Goal: Book appointment/travel/reservation

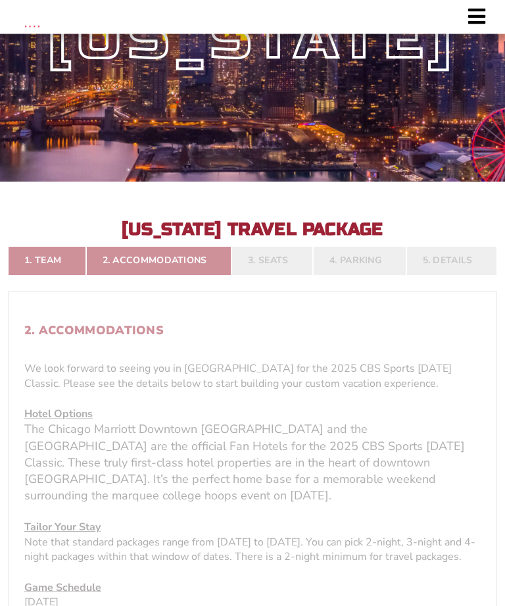
scroll to position [159, 0]
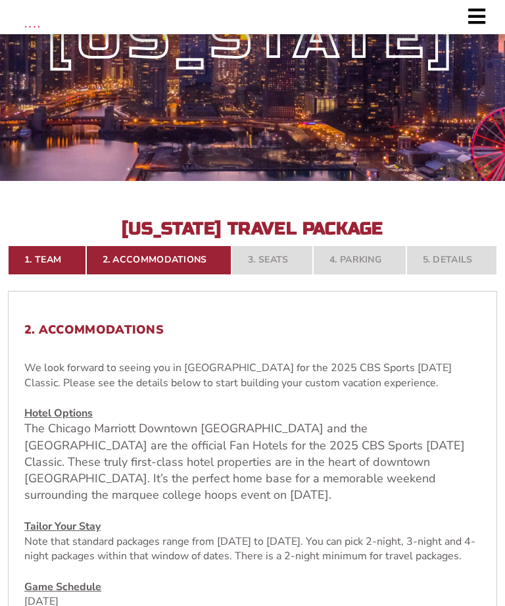
click at [274, 274] on nav "1. Team 2. Accommodations 3. Seats 4. Parking 5. Details" at bounding box center [253, 259] width 490 height 29
click at [282, 274] on nav "1. Team 2. Accommodations 3. Seats 4. Parking 5. Details" at bounding box center [253, 259] width 490 height 29
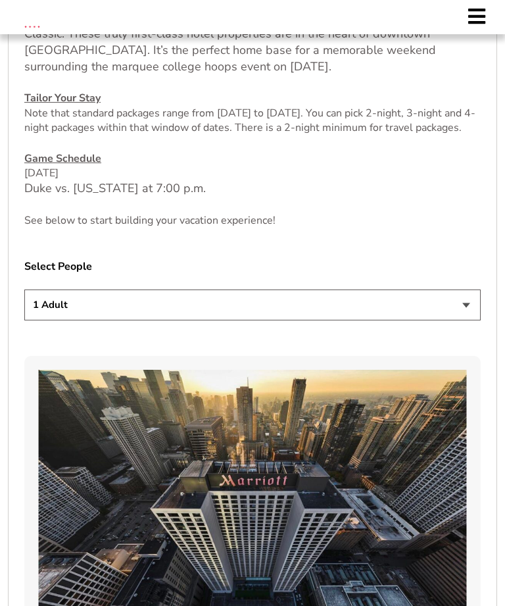
scroll to position [590, 0]
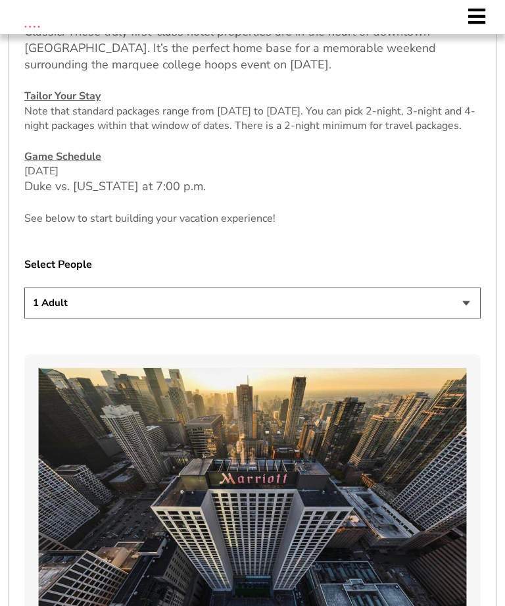
click at [461, 318] on select "1 Adult 2 Adults 3 Adults 4 Adults 2 Adults + 1 Child 2 Adults + 2 Children 2 A…" at bounding box center [252, 303] width 457 height 31
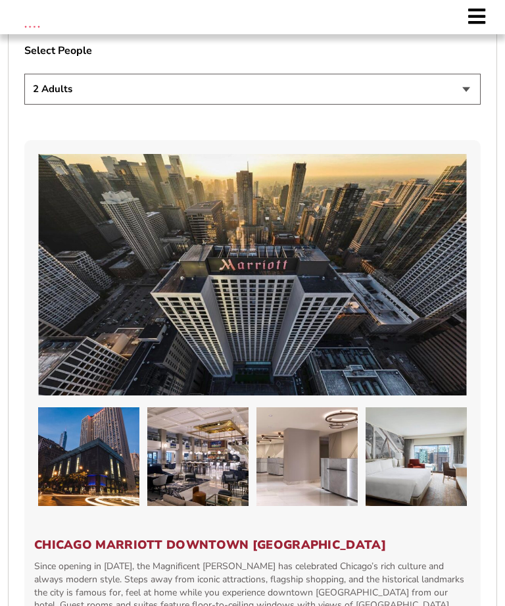
scroll to position [802, 0]
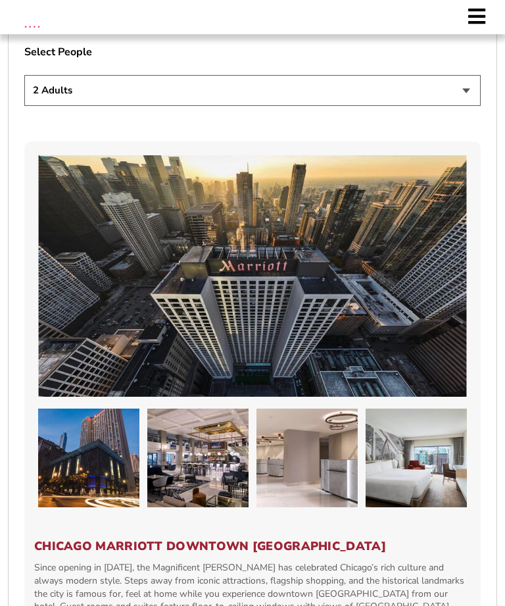
click at [464, 106] on select "1 Adult 2 Adults 3 Adults 4 Adults 2 Adults + 1 Child 2 Adults + 2 Children 2 A…" at bounding box center [252, 90] width 457 height 31
select select "4 Adults"
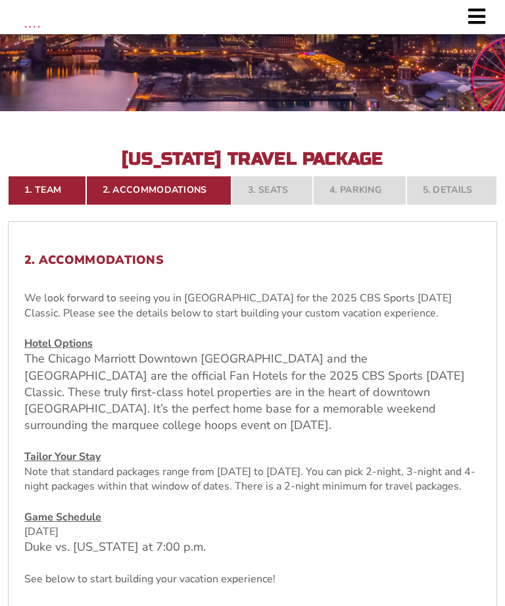
scroll to position [228, 0]
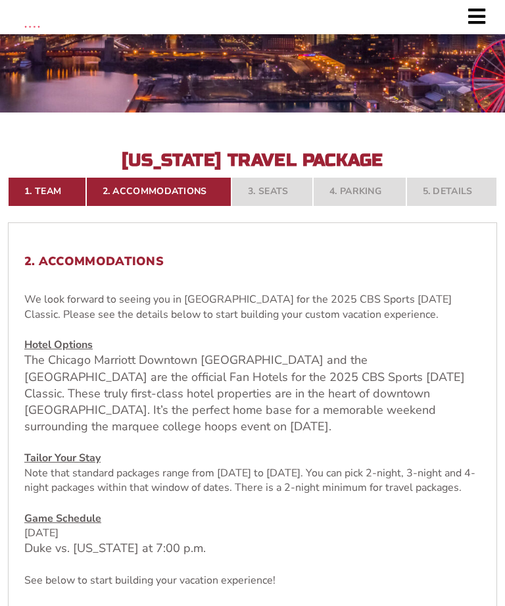
click at [278, 206] on nav "1. Team 2. Accommodations 3. Seats 4. Parking 5. Details" at bounding box center [253, 191] width 490 height 29
click at [273, 206] on nav "1. Team 2. Accommodations 3. Seats 4. Parking 5. Details" at bounding box center [253, 191] width 490 height 29
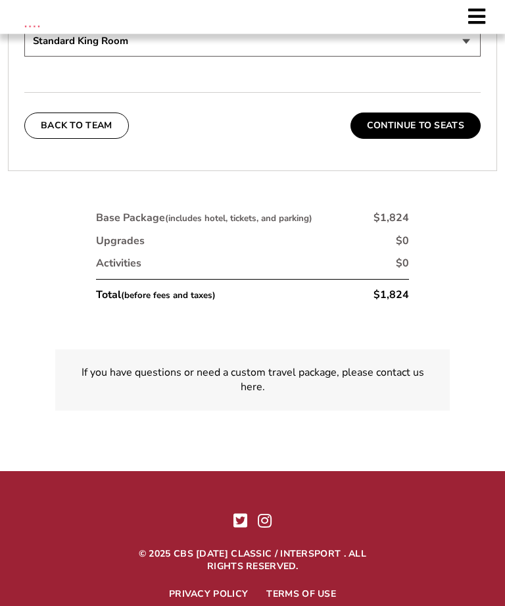
scroll to position [2936, 0]
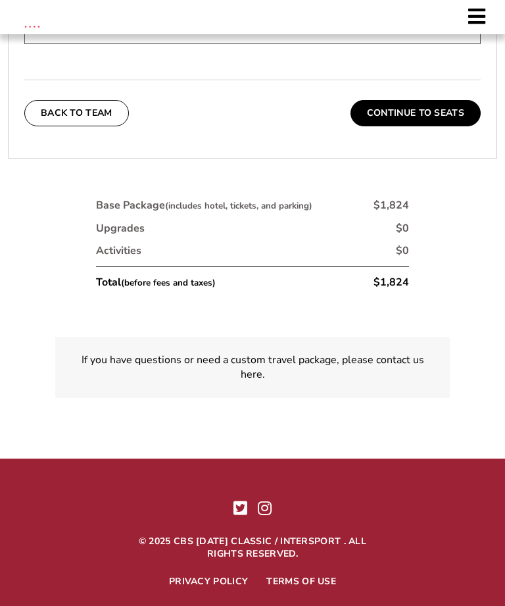
click at [432, 126] on button "Continue To Seats" at bounding box center [416, 113] width 130 height 26
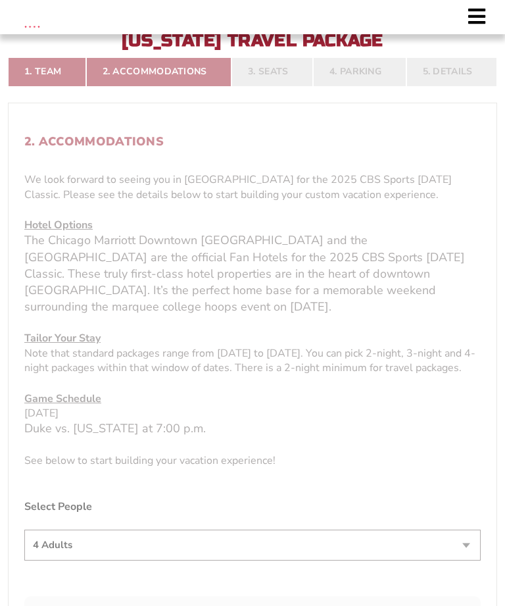
scroll to position [309, 0]
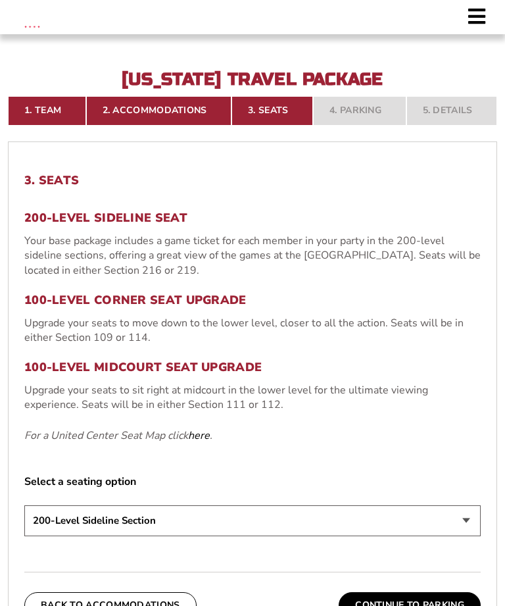
click at [168, 480] on div "3. Seats 200-Level Sideline Seat Your base package includes a game ticket for e…" at bounding box center [252, 357] width 457 height 367
click at [155, 443] on em "For a United Center Seat Map click here ." at bounding box center [118, 435] width 188 height 14
click at [204, 443] on link "here" at bounding box center [199, 435] width 22 height 14
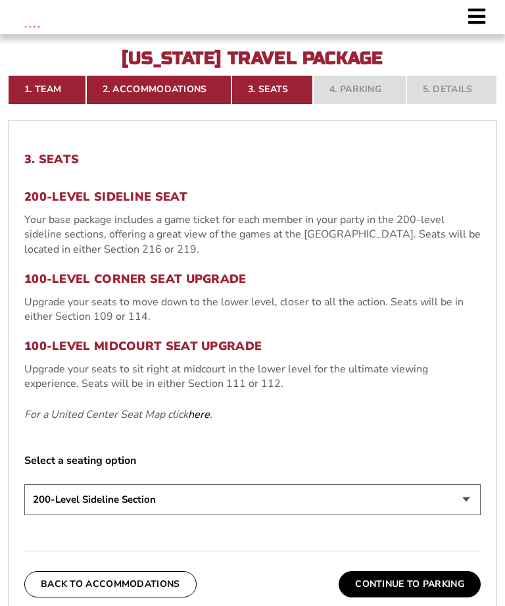
click at [175, 422] on em "For a United Center Seat Map click here ." at bounding box center [118, 414] width 188 height 14
click at [191, 422] on link "here" at bounding box center [199, 414] width 22 height 14
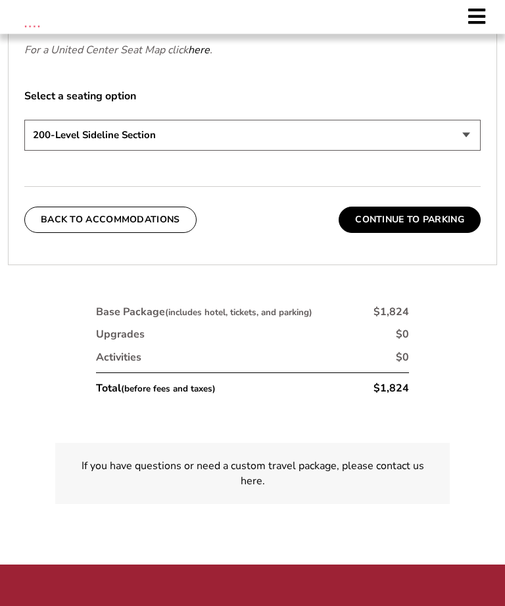
scroll to position [696, 0]
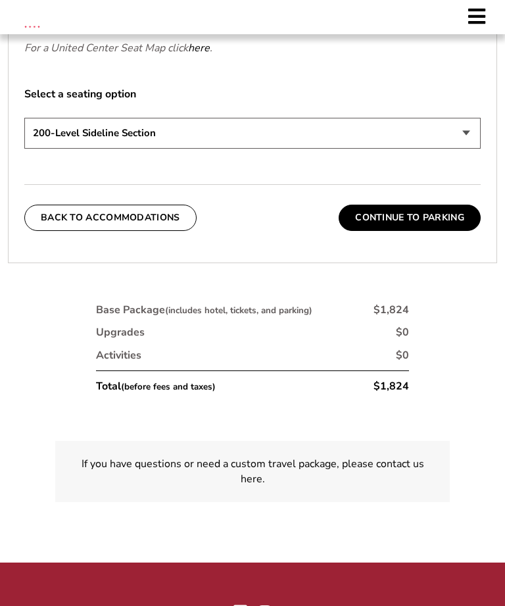
click at [430, 231] on button "Continue To Parking" at bounding box center [410, 218] width 142 height 26
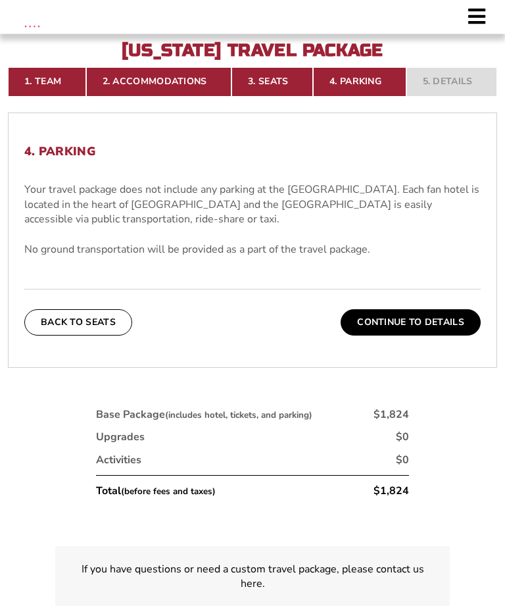
scroll to position [337, 0]
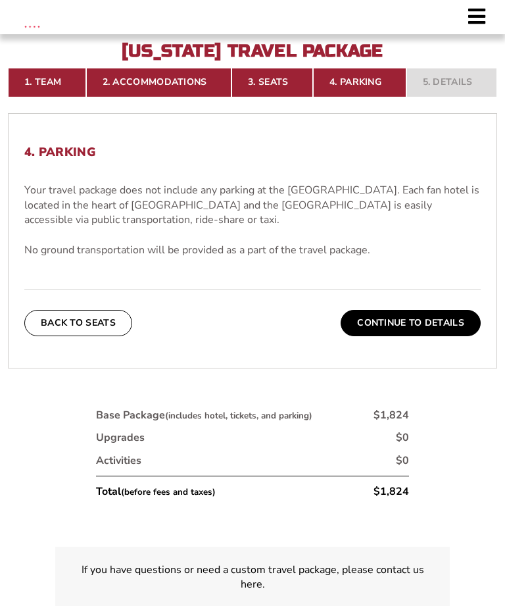
click at [422, 336] on button "Continue To Details" at bounding box center [411, 323] width 140 height 26
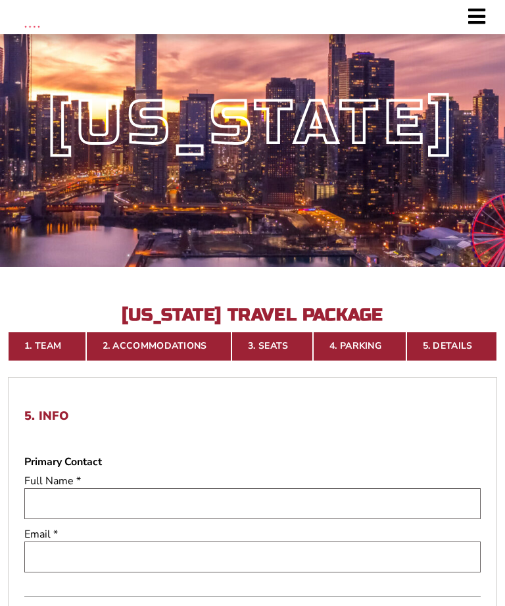
scroll to position [0, 0]
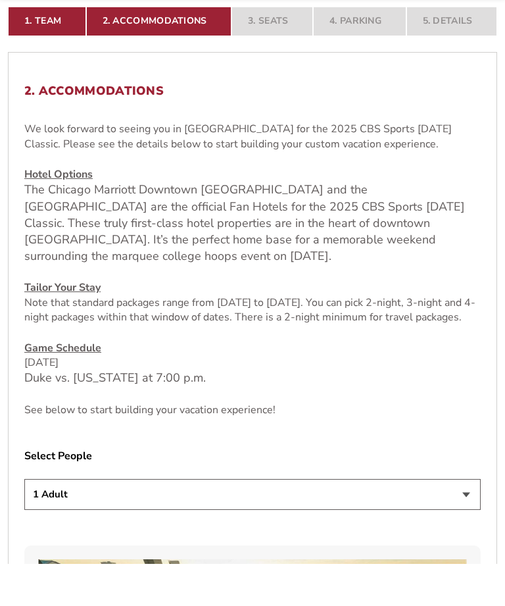
scroll to position [398, 0]
